Goal: Task Accomplishment & Management: Manage account settings

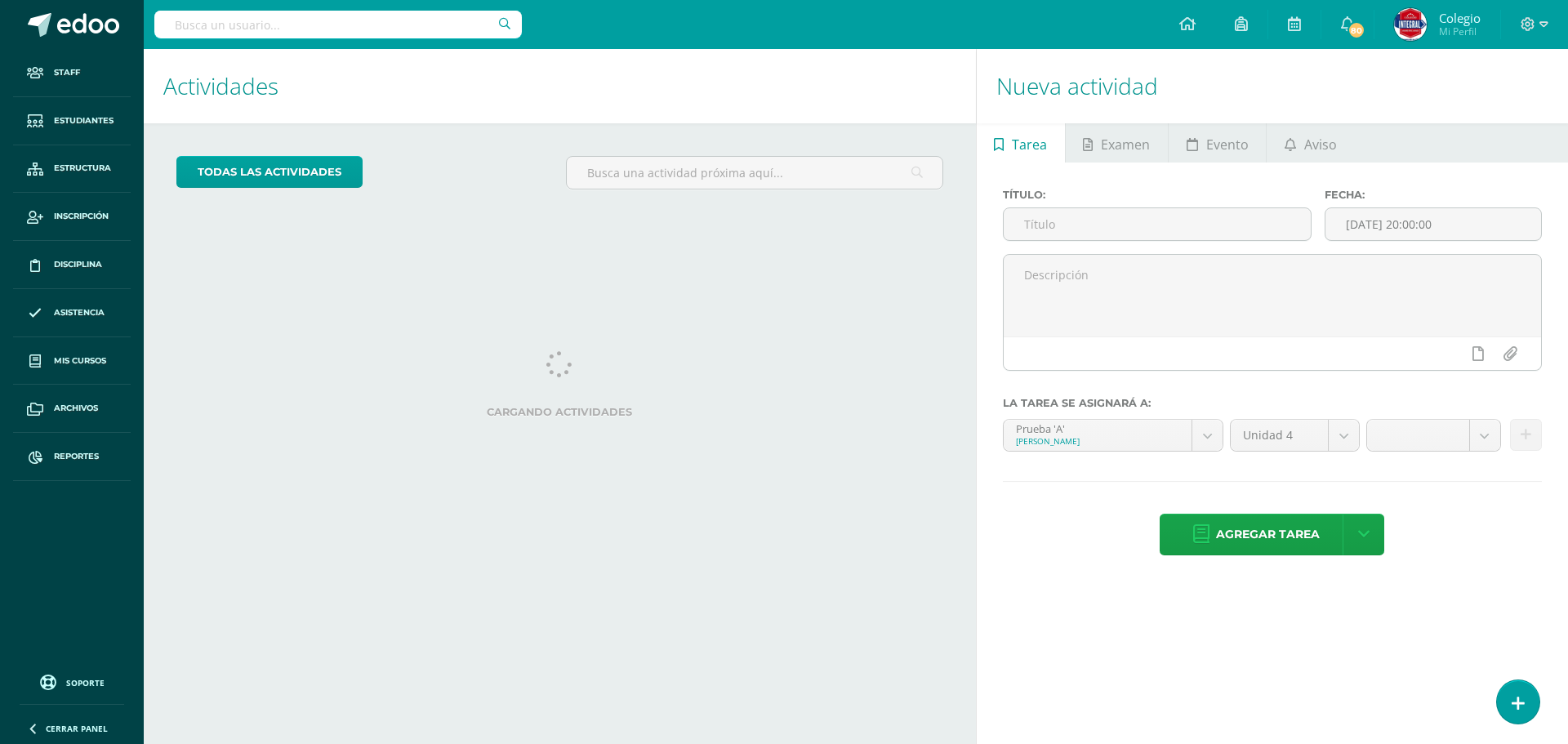
click at [393, 26] on input "text" at bounding box center [338, 24] width 367 height 28
paste input "[EMAIL_ADDRESS][DOMAIN_NAME]"
type input "[EMAIL_ADDRESS][DOMAIN_NAME]"
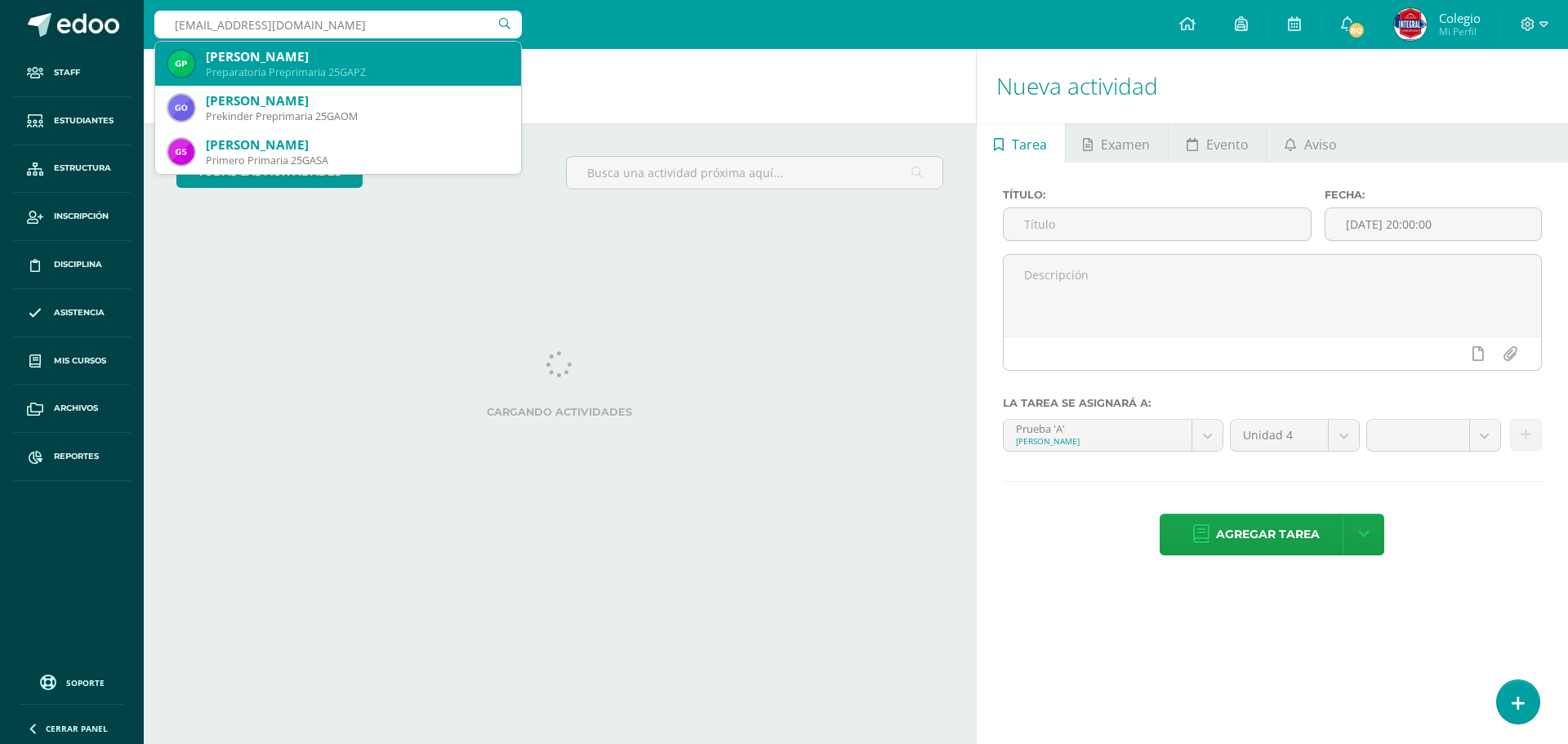
click at [406, 67] on div "Preparatoria Preprimaria 25GAPZ" at bounding box center [357, 73] width 303 height 14
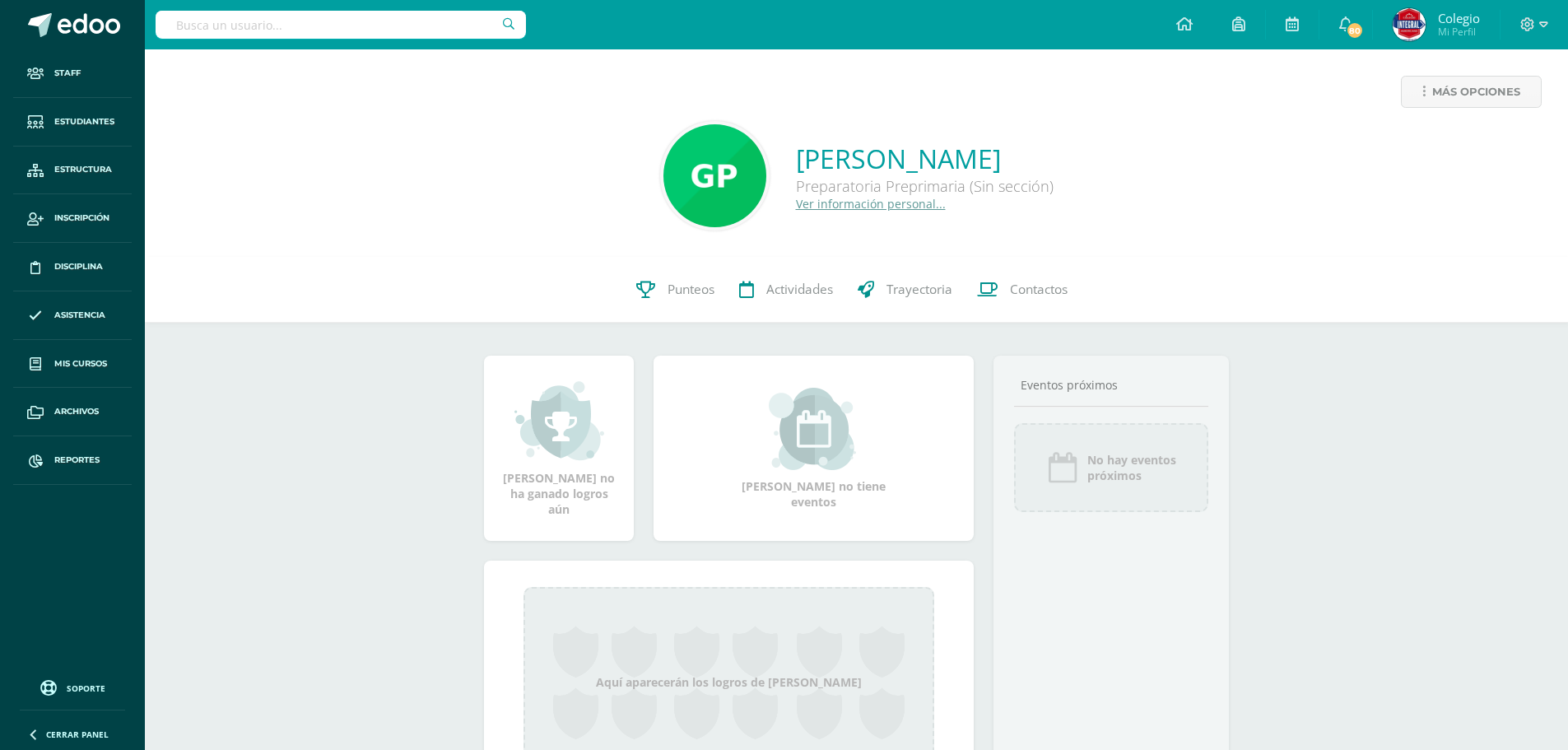
click at [796, 206] on link "Ver información personal..." at bounding box center [870, 203] width 149 height 15
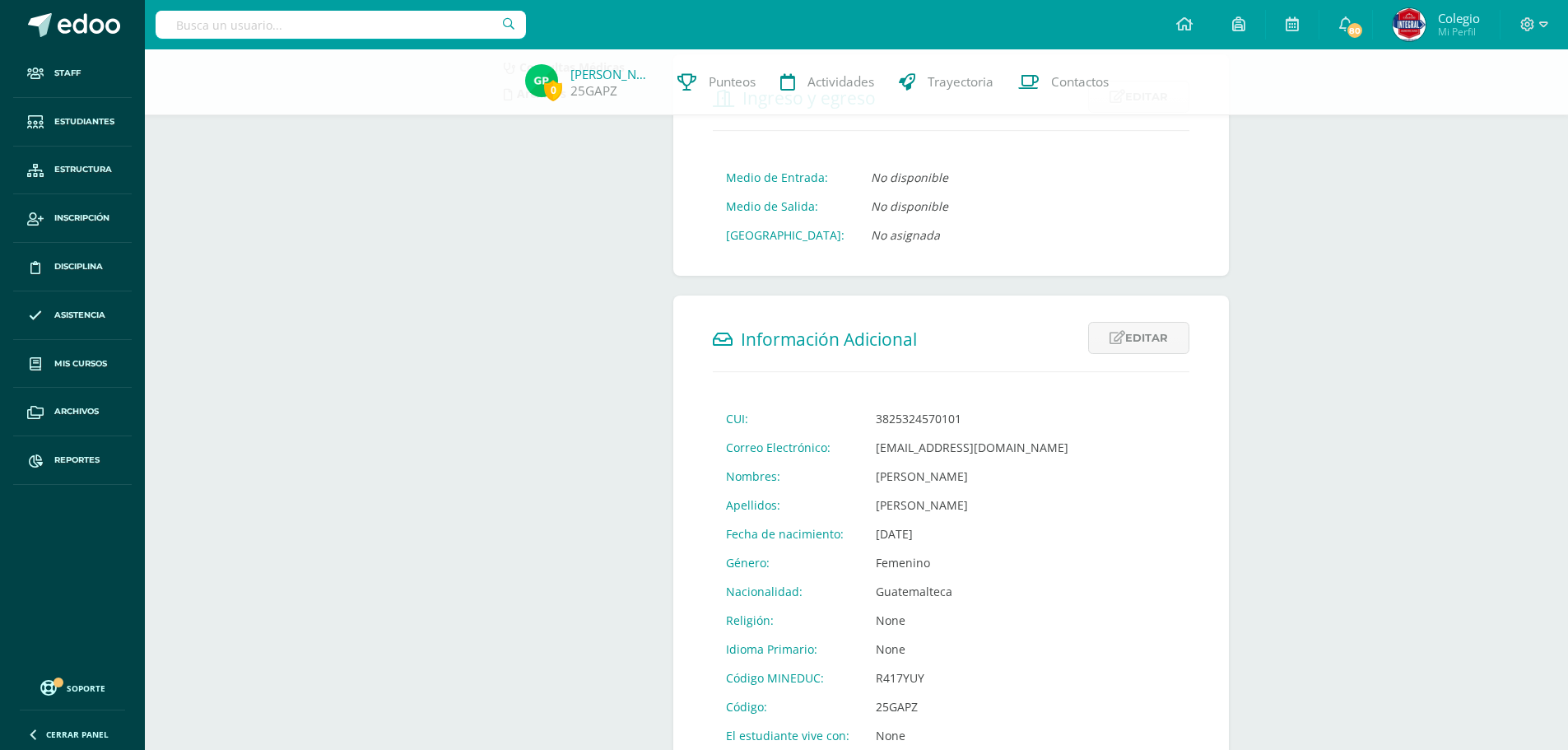
scroll to position [329, 0]
click at [1128, 345] on link "Editar" at bounding box center [1139, 337] width 101 height 32
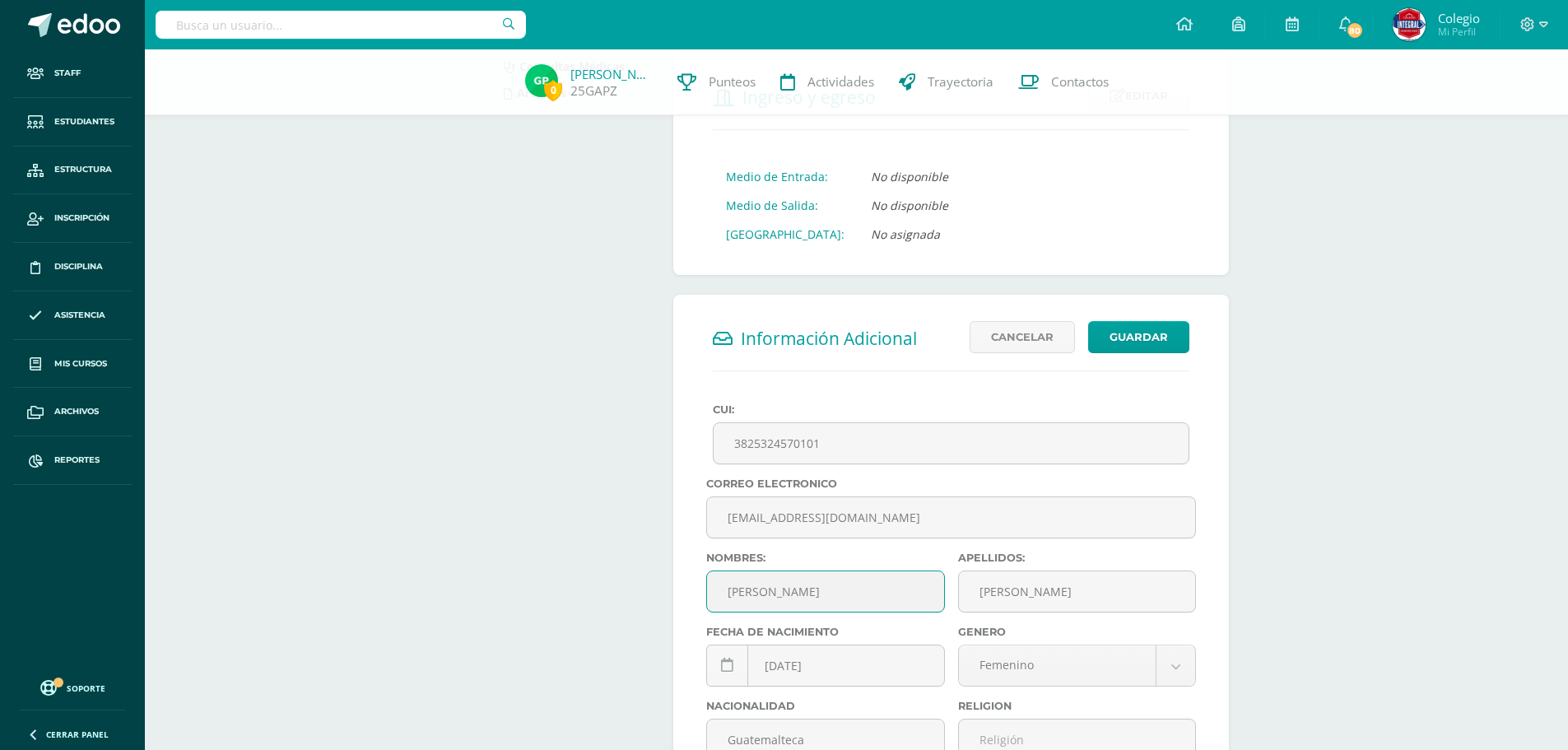
scroll to position [0, 0]
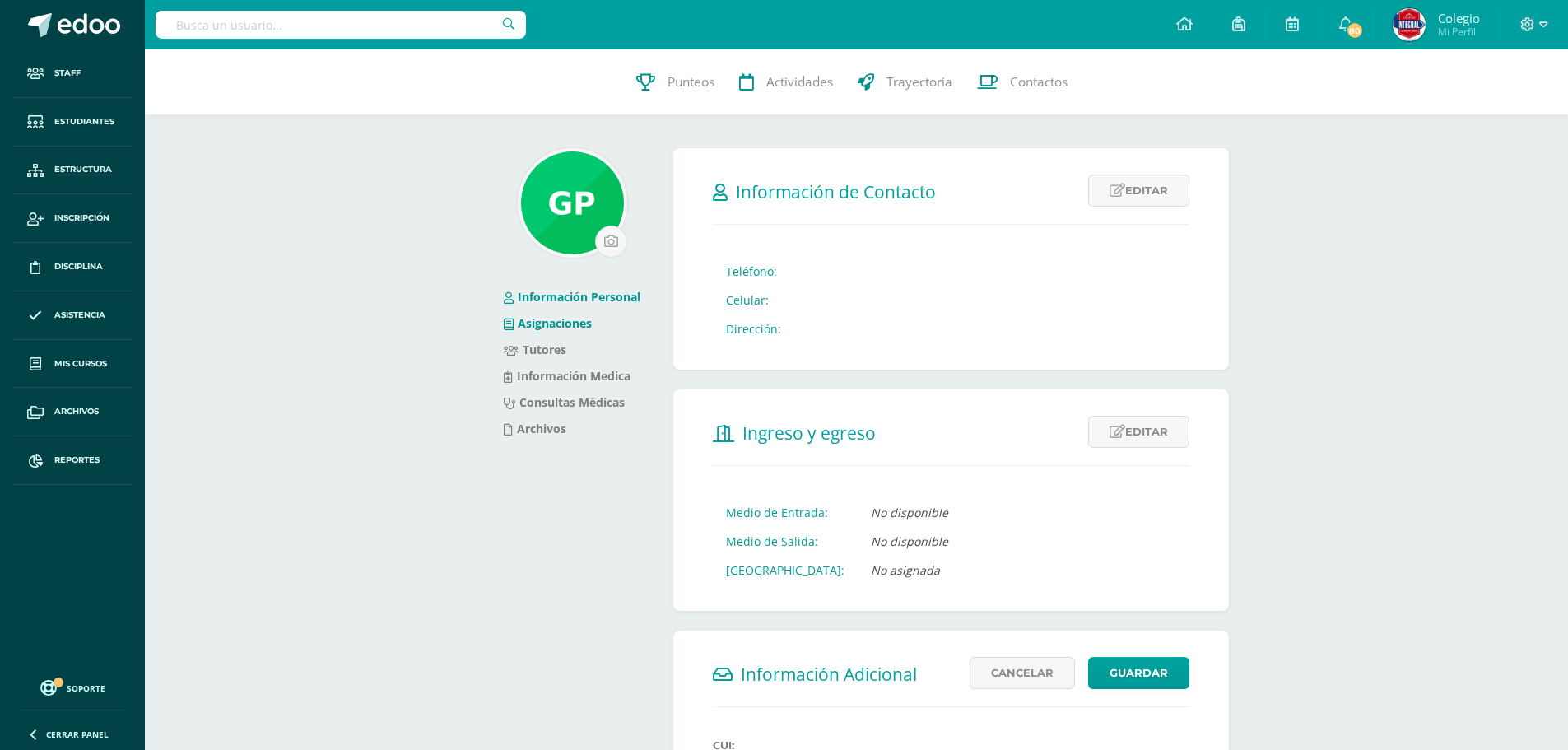
click at [553, 328] on link "Asignaciones" at bounding box center [547, 322] width 88 height 15
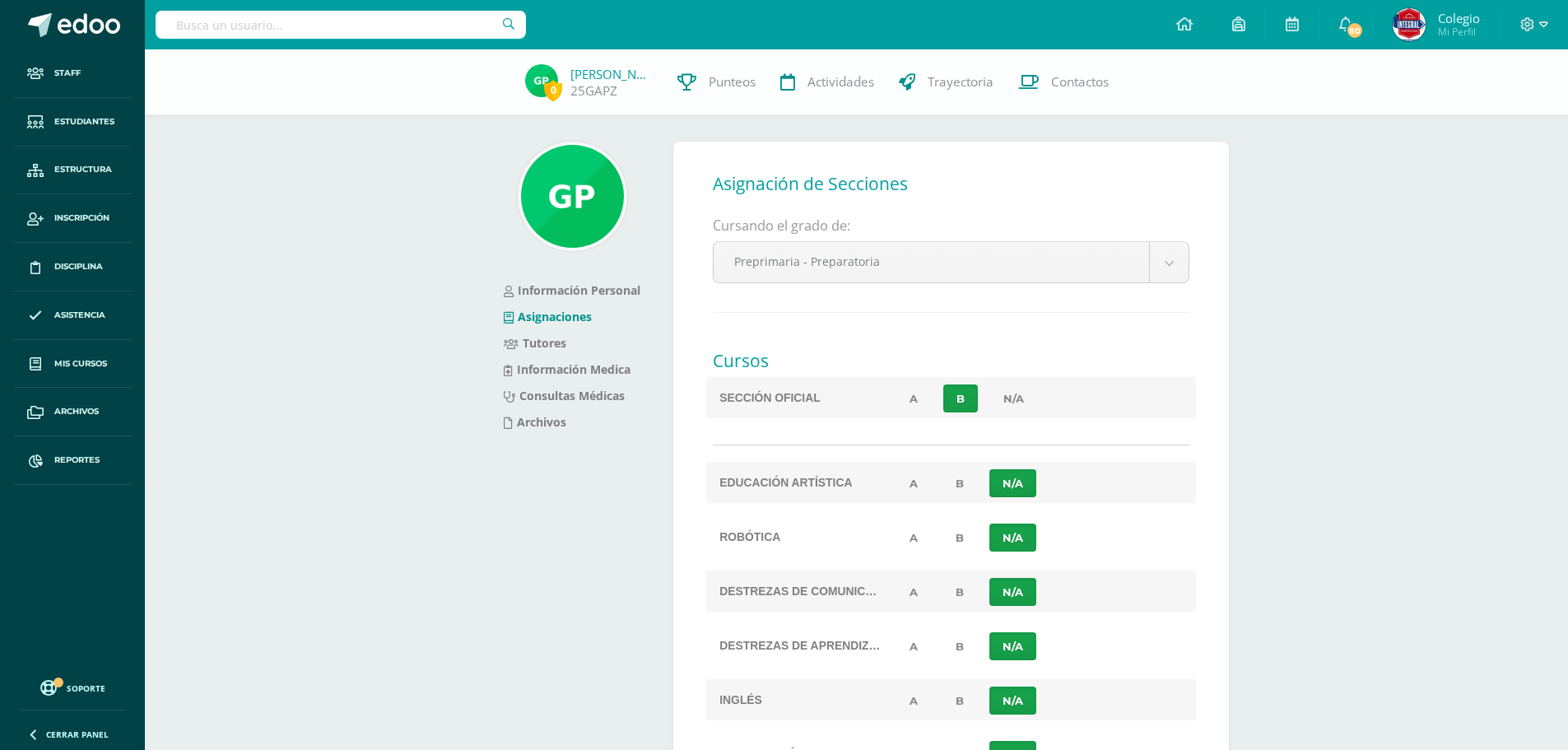
click at [957, 399] on link "B" at bounding box center [961, 398] width 35 height 28
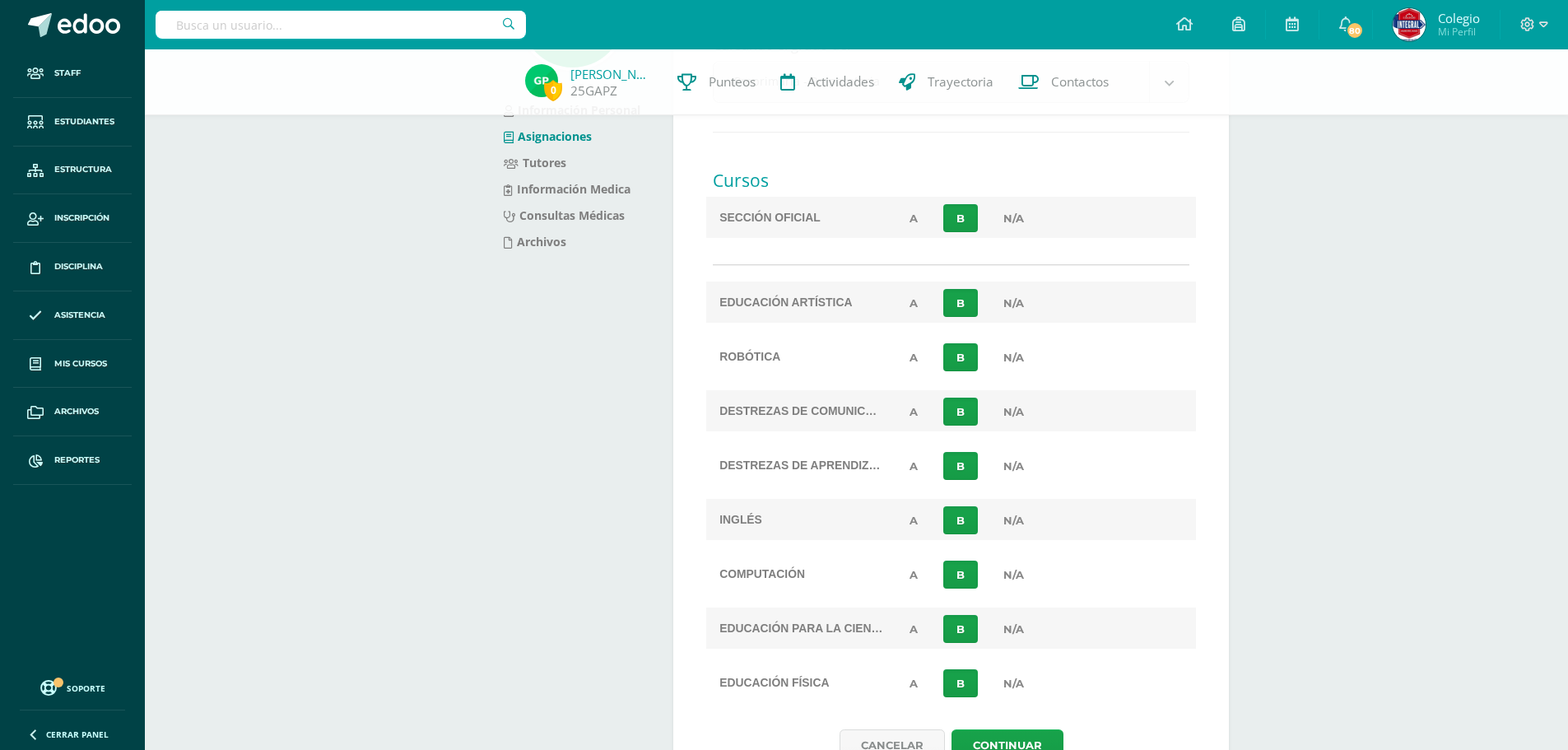
scroll to position [270, 0]
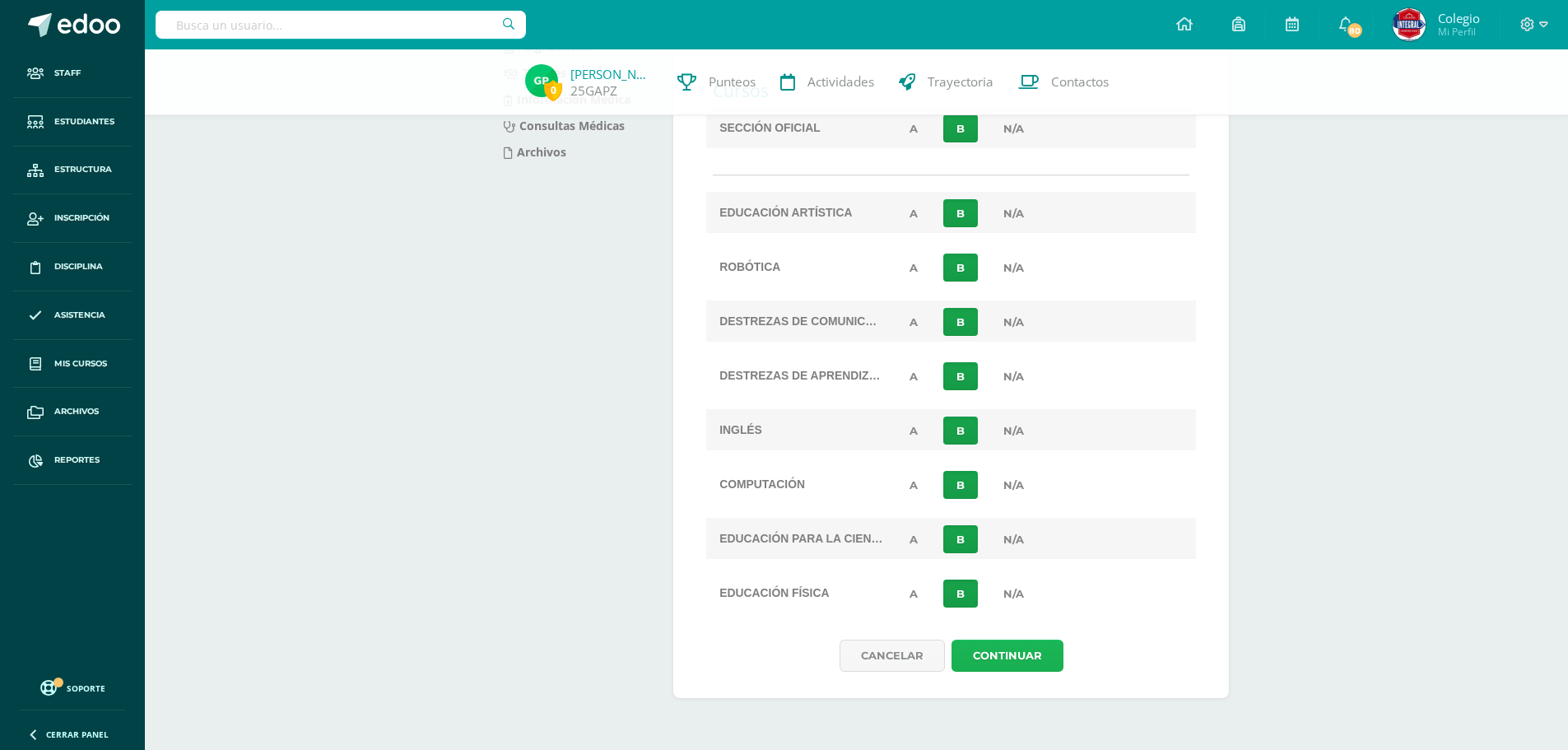
click at [1021, 656] on link "Continuar" at bounding box center [1007, 656] width 112 height 32
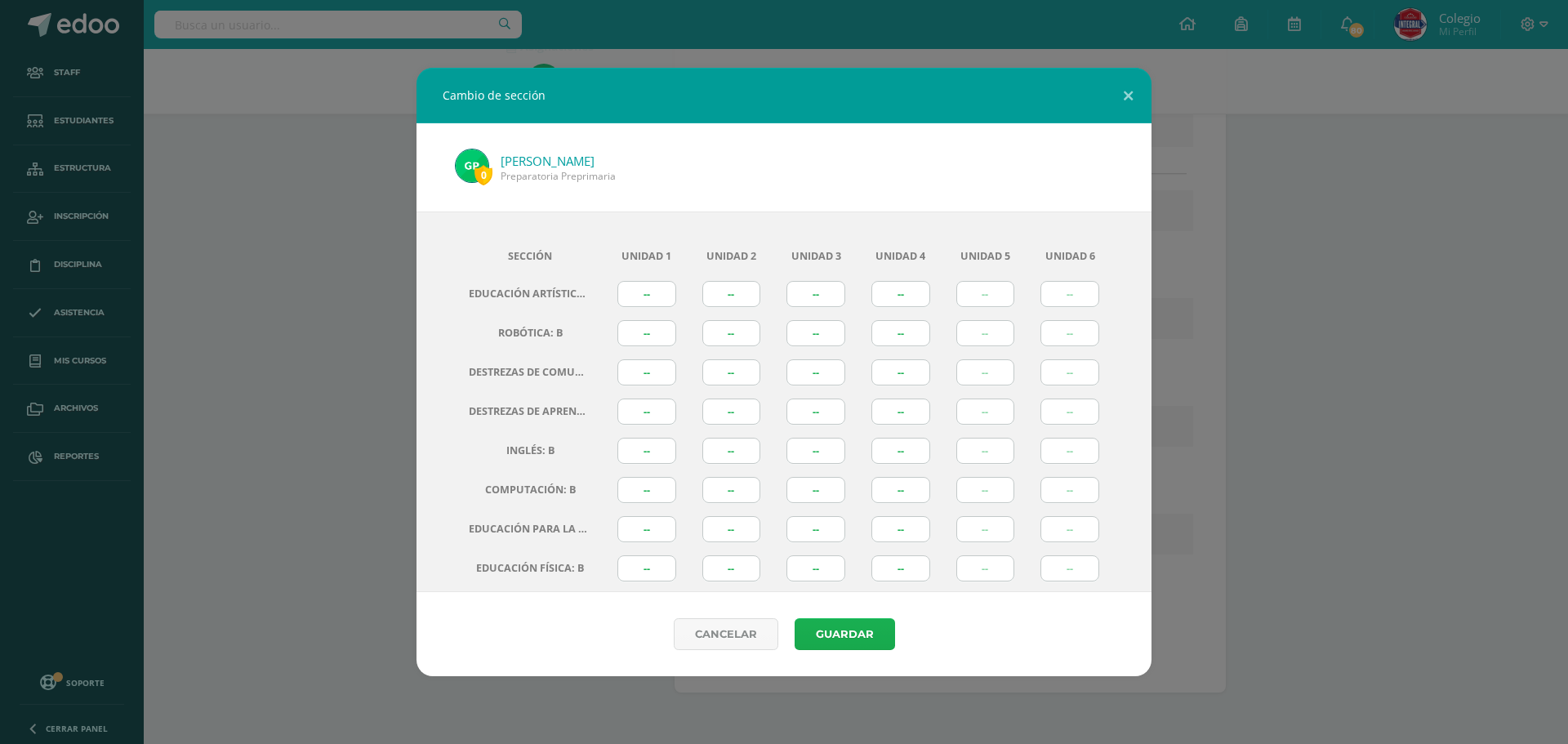
click at [861, 624] on link "Guardar" at bounding box center [844, 635] width 100 height 32
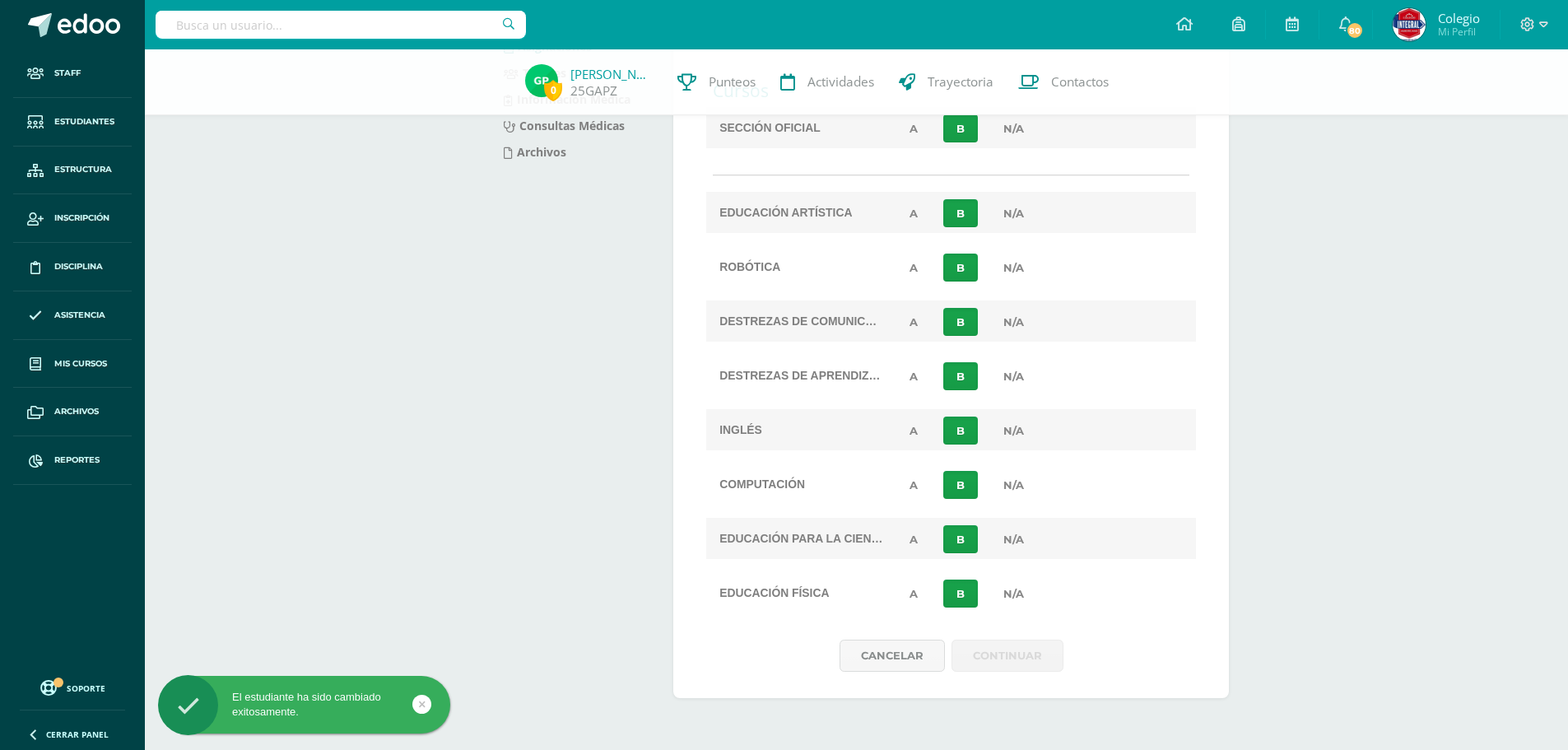
scroll to position [0, 0]
